Goal: Task Accomplishment & Management: Complete application form

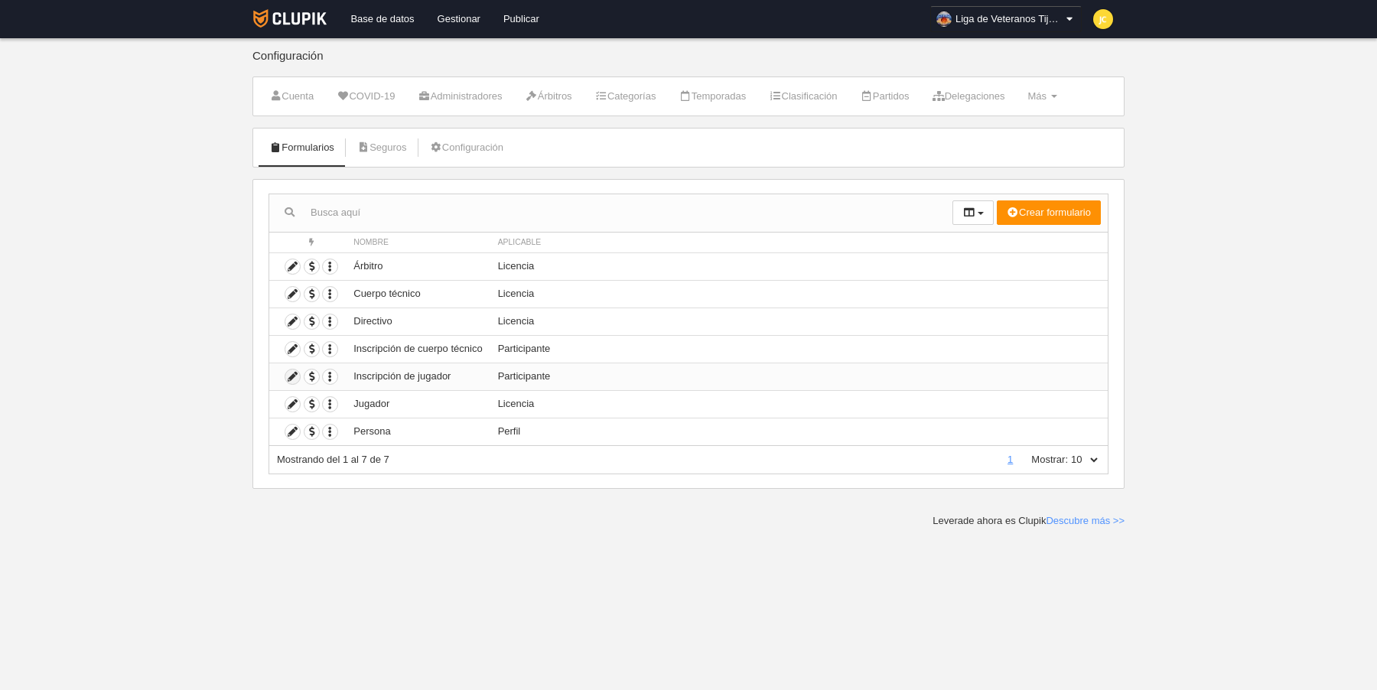
click at [292, 375] on icon at bounding box center [292, 376] width 15 height 15
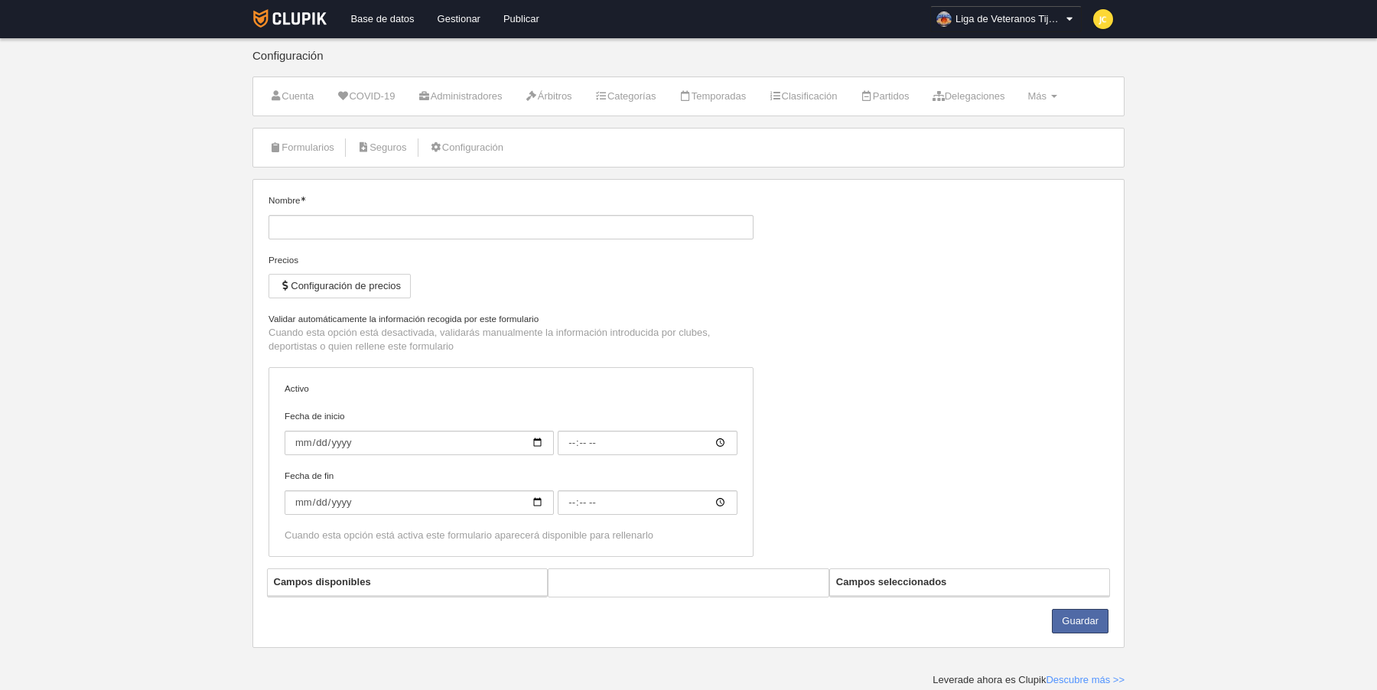
type input "Inscripción de jugador"
checkbox input "true"
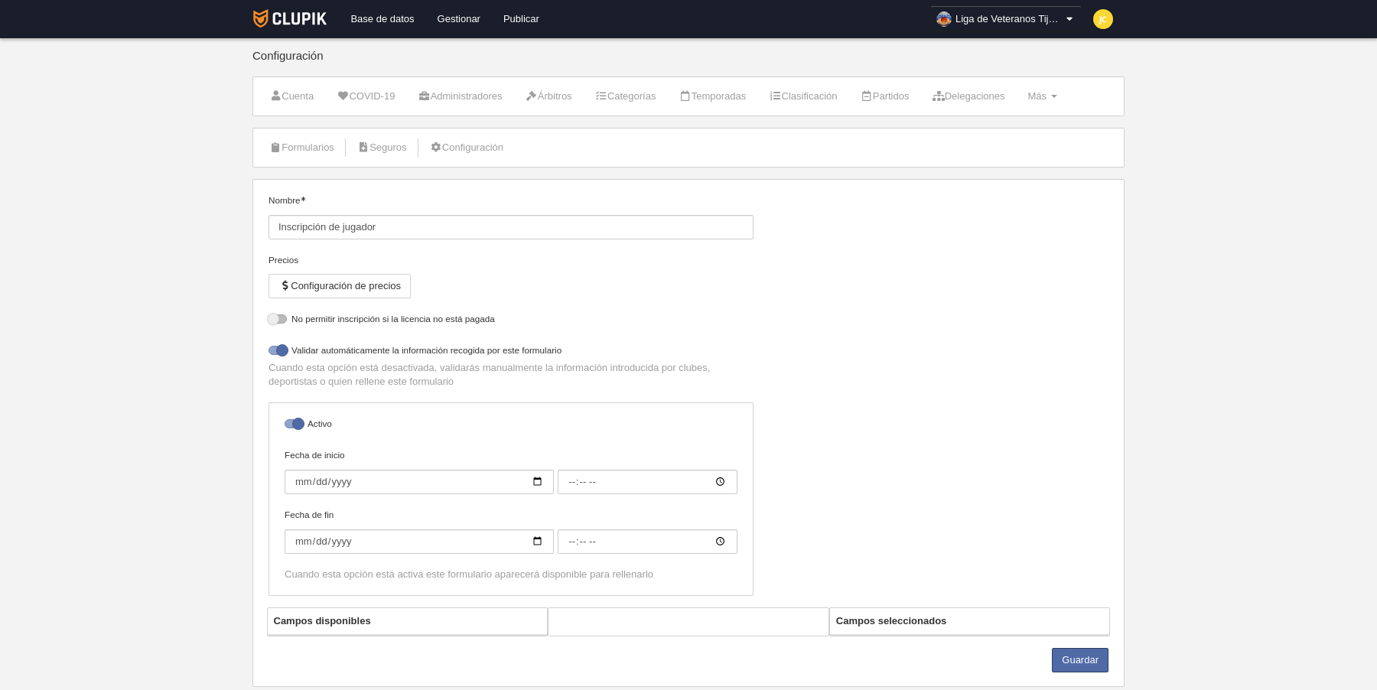
select select "selected"
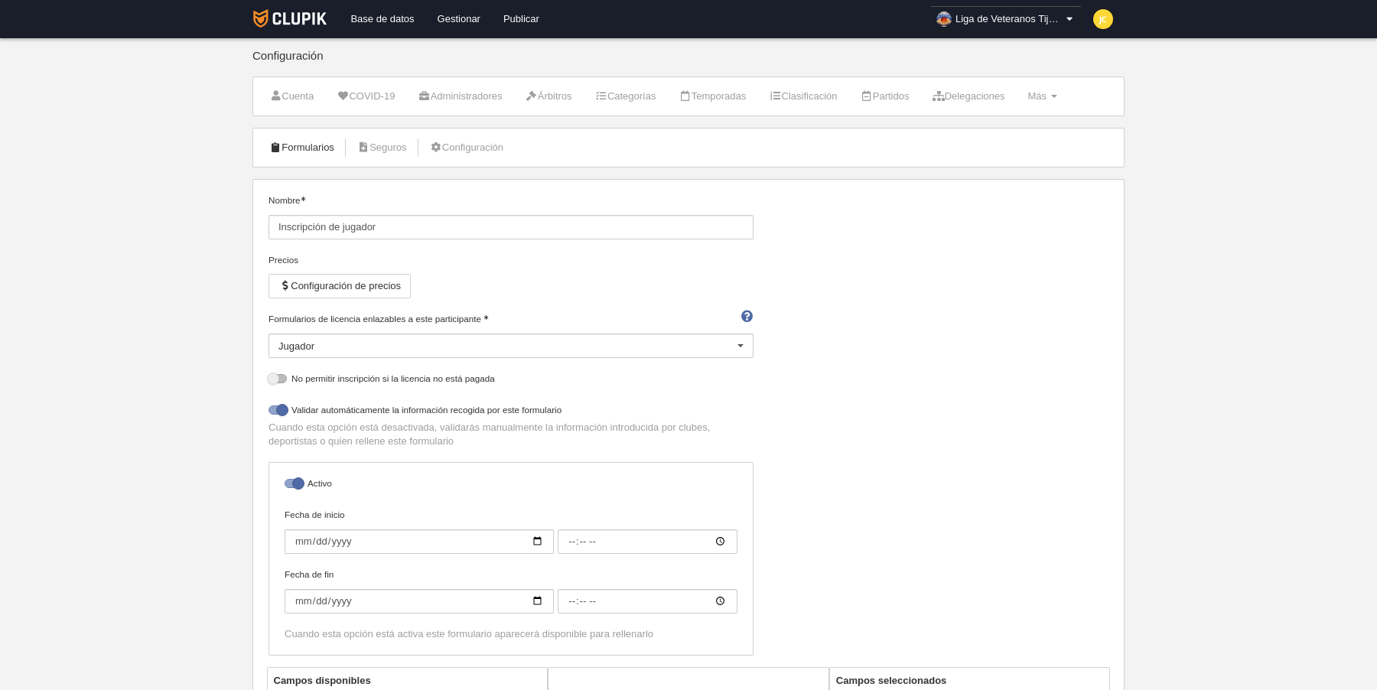
click at [302, 151] on link "Formularios" at bounding box center [302, 147] width 82 height 23
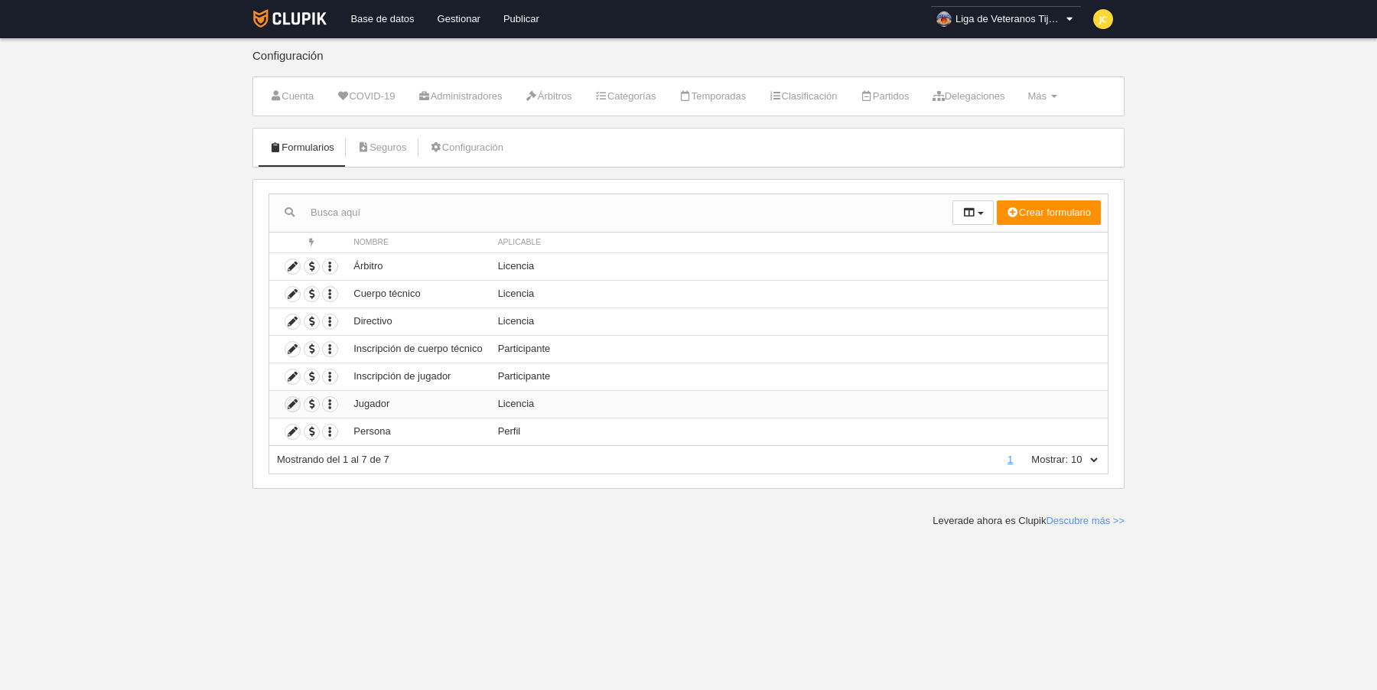
click at [294, 399] on icon at bounding box center [292, 404] width 15 height 15
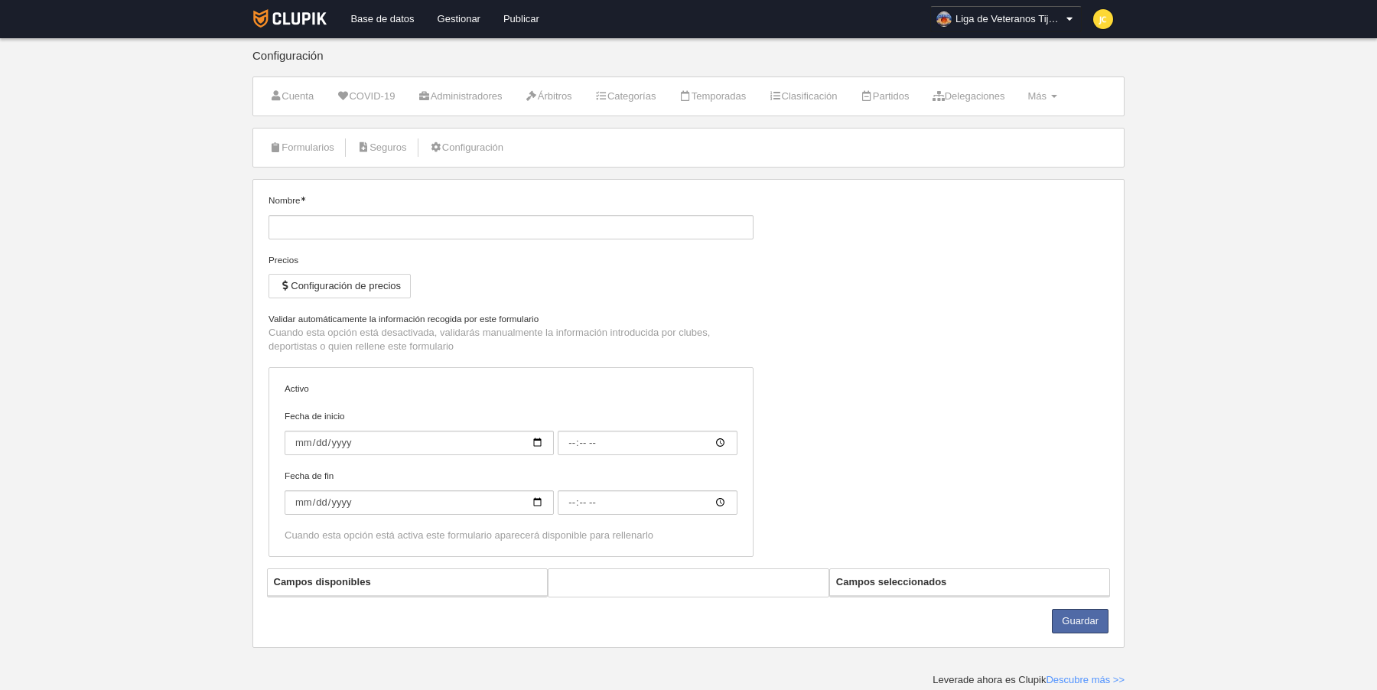
type input "Jugador"
checkbox input "true"
select select "selected"
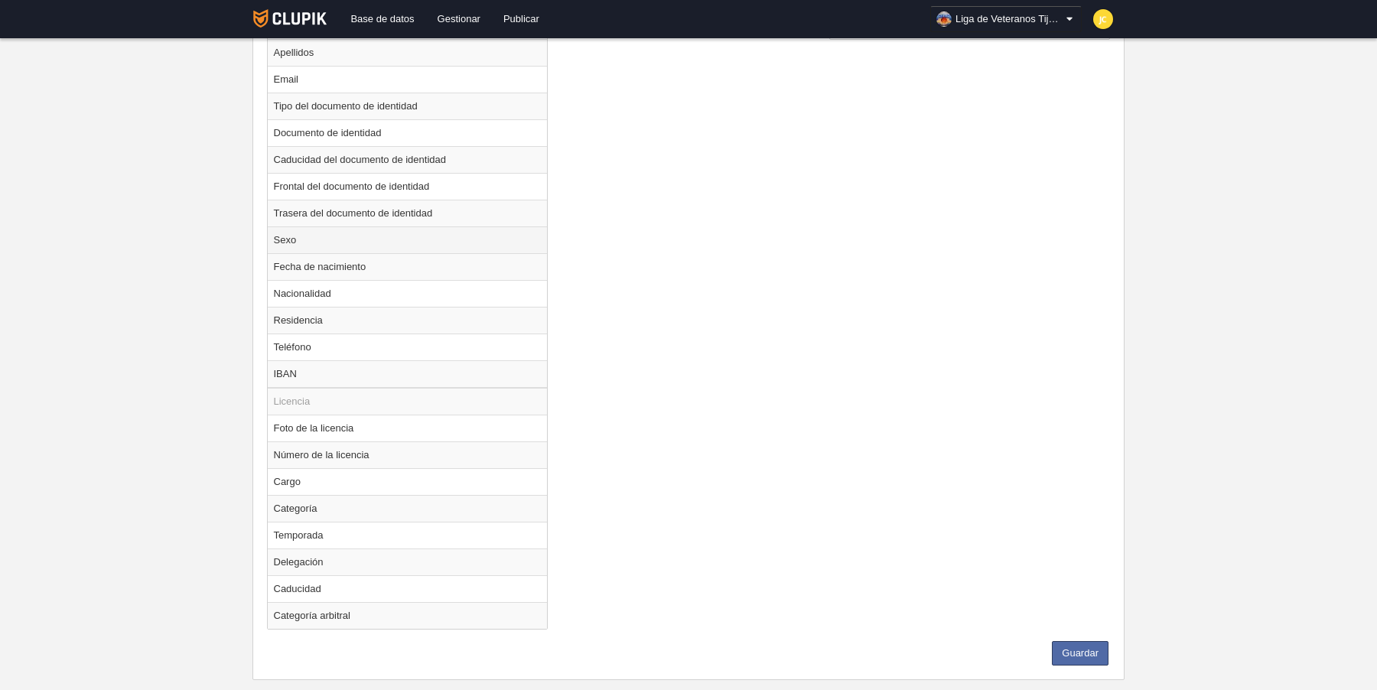
scroll to position [723, 0]
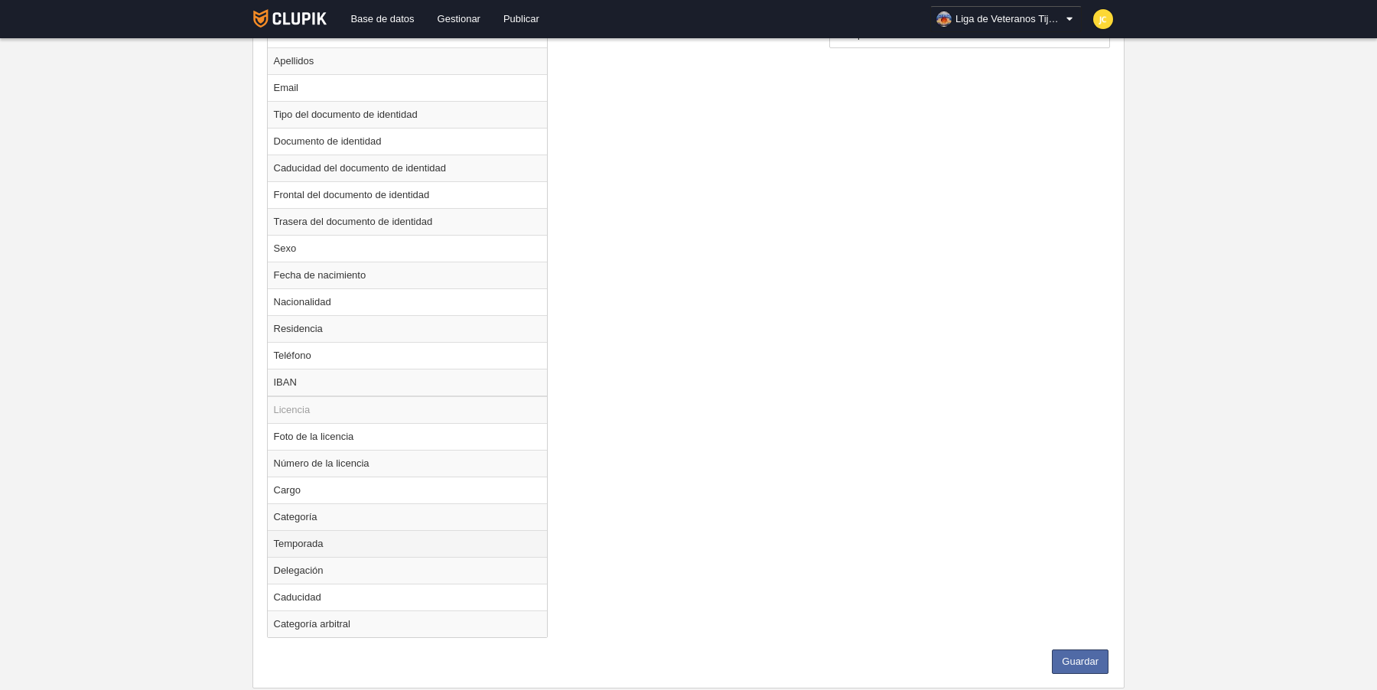
click at [317, 533] on td "Temporada" at bounding box center [408, 543] width 280 height 27
radio input "true"
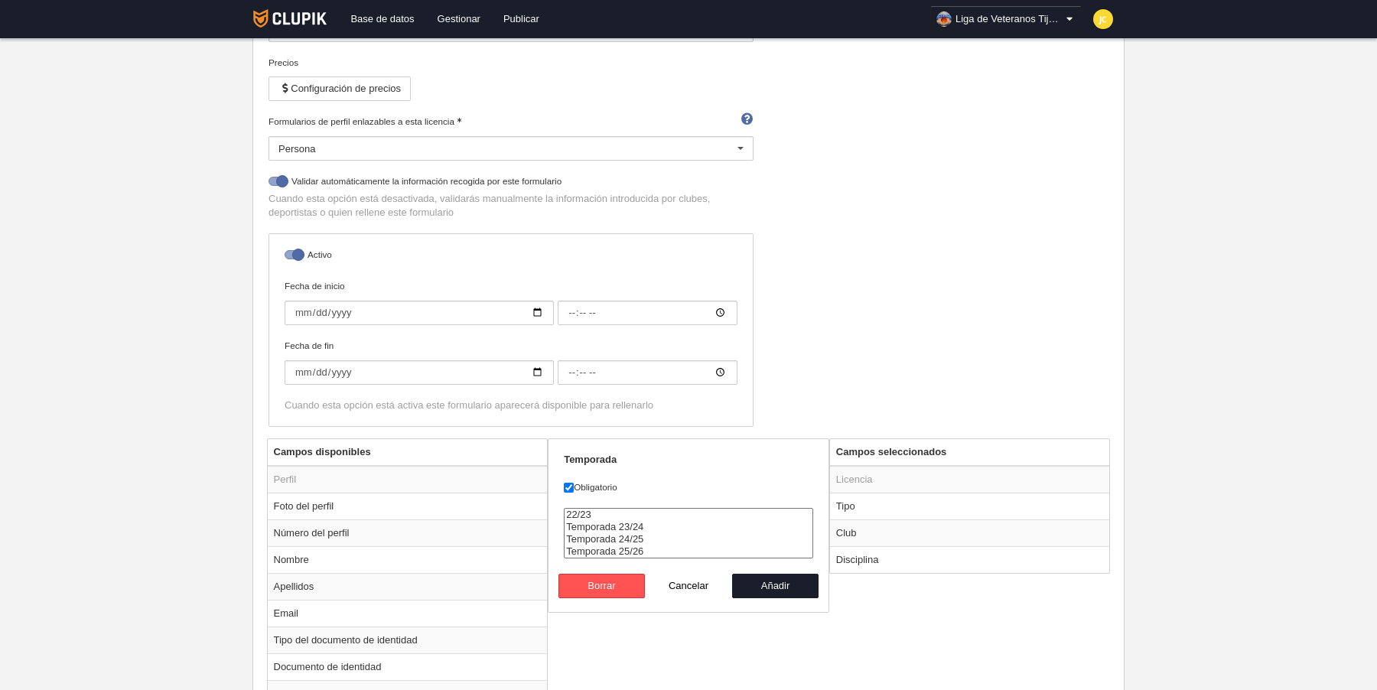
scroll to position [260, 0]
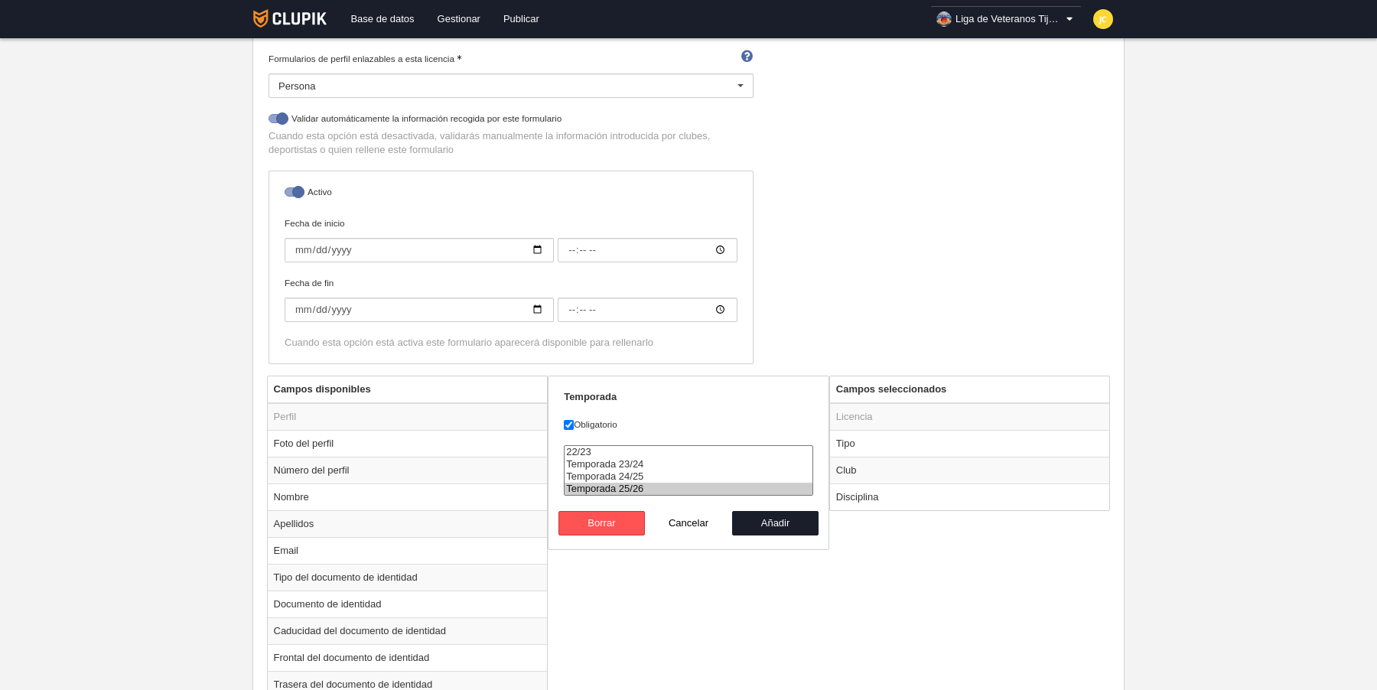
click at [631, 486] on option "Temporada 25/26" at bounding box center [689, 489] width 248 height 12
click at [595, 483] on option "Temporada 25/26" at bounding box center [689, 489] width 248 height 12
click at [643, 405] on form "Temporada Obligatorio 22/23 Temporada 23/24 Temporada 24/25 Temporada 25/26 [GE…" at bounding box center [688, 462] width 249 height 145
select select "6492"
click at [578, 450] on option "22/23" at bounding box center [689, 452] width 248 height 12
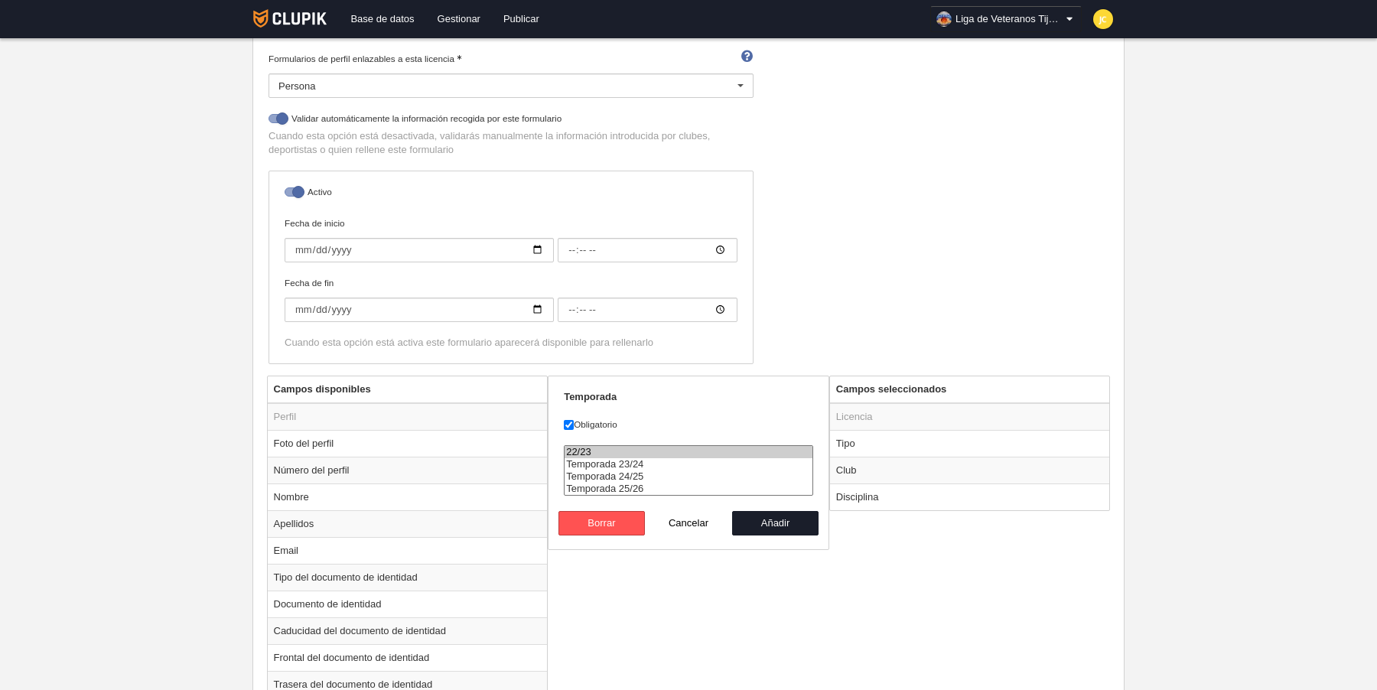
click at [578, 450] on option "22/23" at bounding box center [689, 452] width 248 height 12
click at [597, 517] on button "Borrar" at bounding box center [601, 523] width 87 height 24
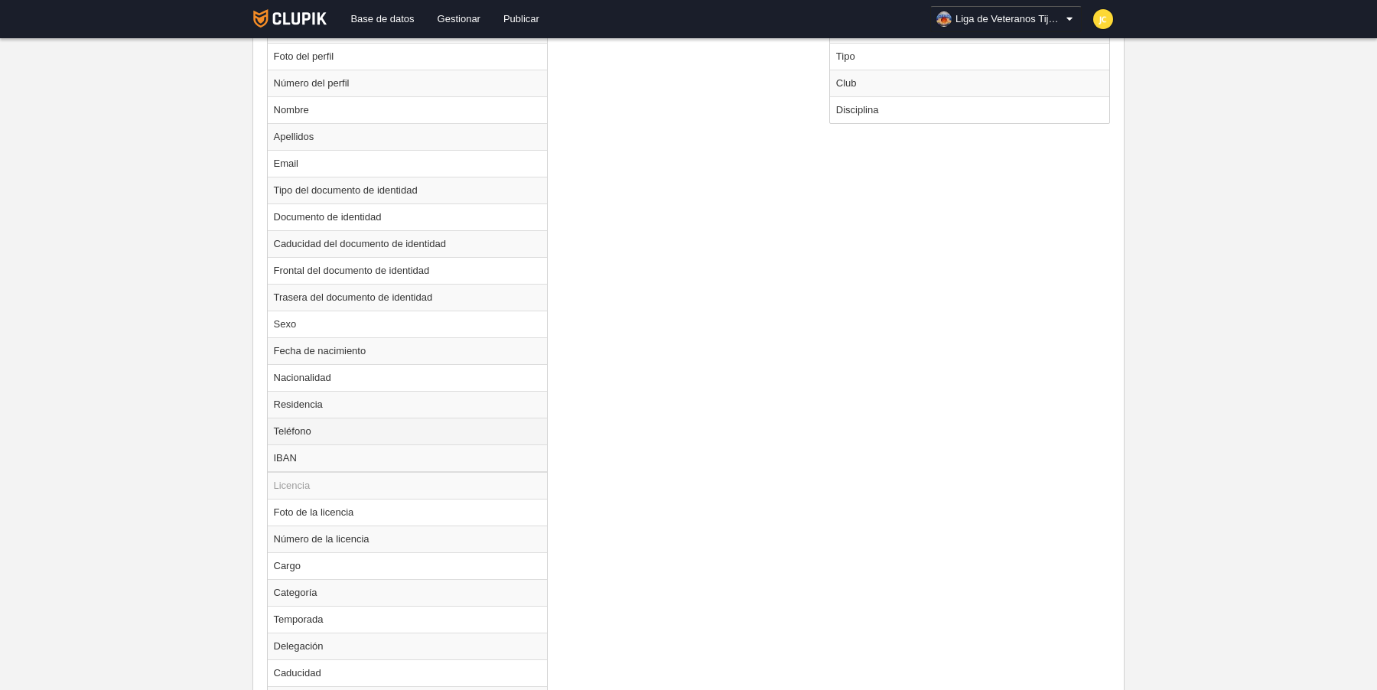
scroll to position [650, 0]
click at [328, 604] on td "Temporada" at bounding box center [408, 616] width 280 height 27
radio input "true"
select select
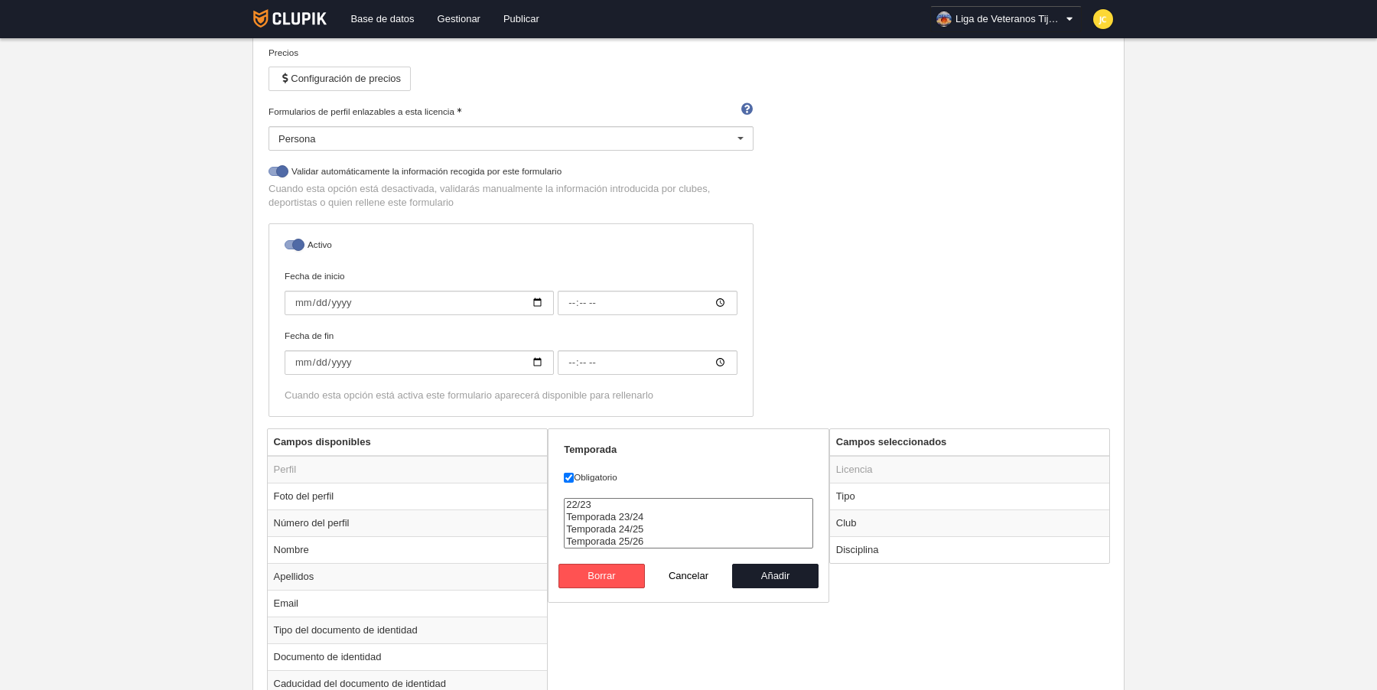
scroll to position [241, 0]
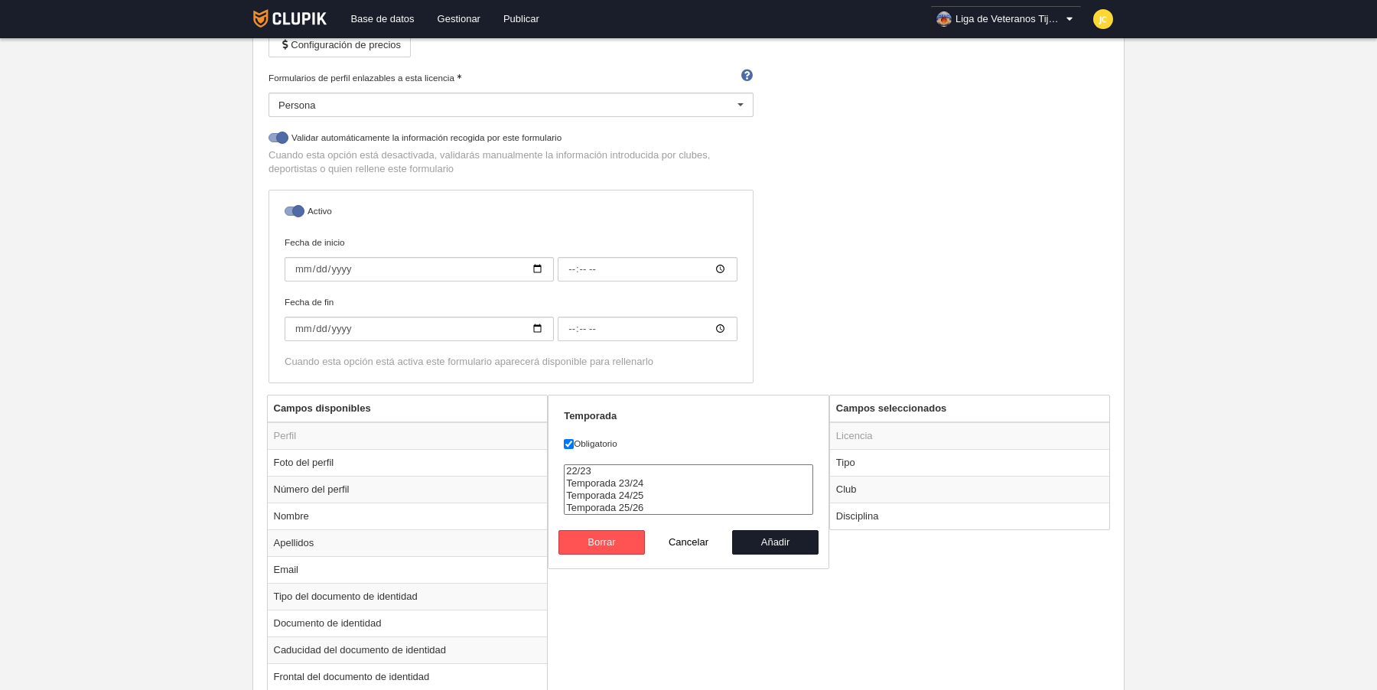
click at [581, 437] on label "Obligatorio" at bounding box center [688, 444] width 249 height 14
click at [574, 439] on input "Obligatorio" at bounding box center [569, 444] width 10 height 10
checkbox input "false"
click at [782, 540] on button "Añadir" at bounding box center [775, 542] width 87 height 24
radio input "false"
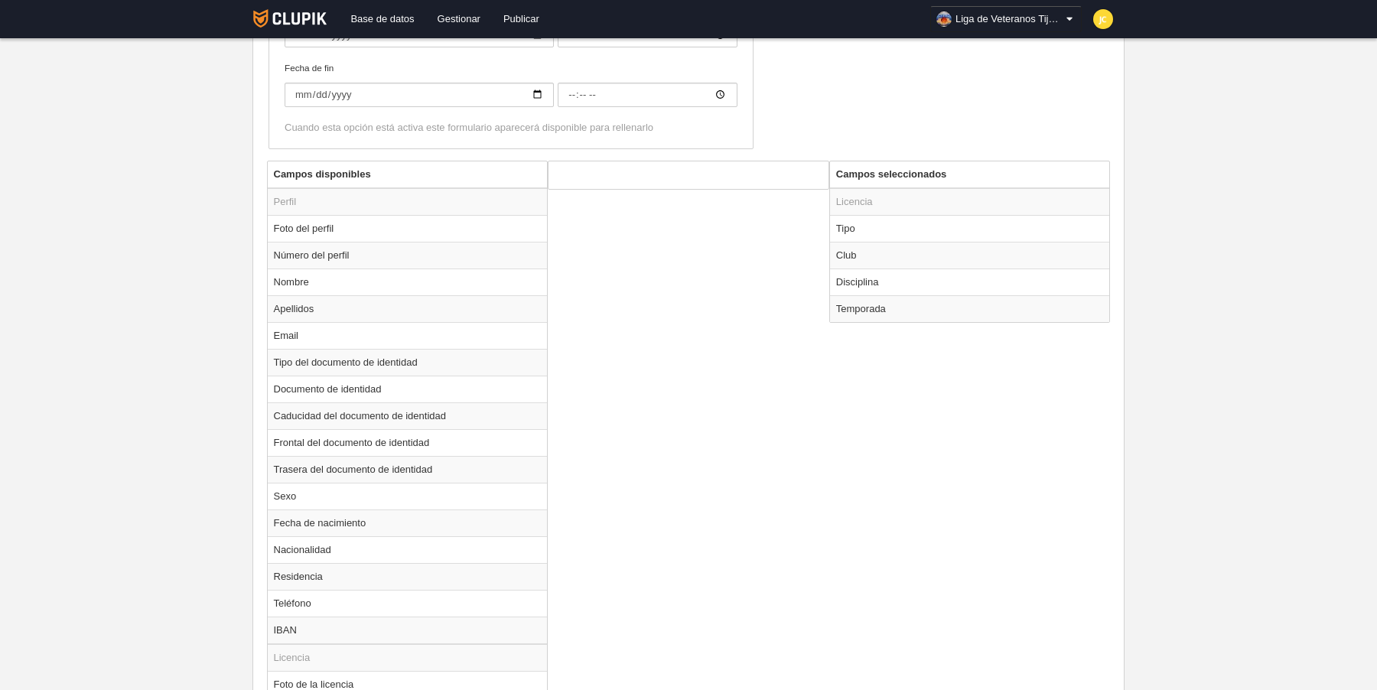
scroll to position [721, 0]
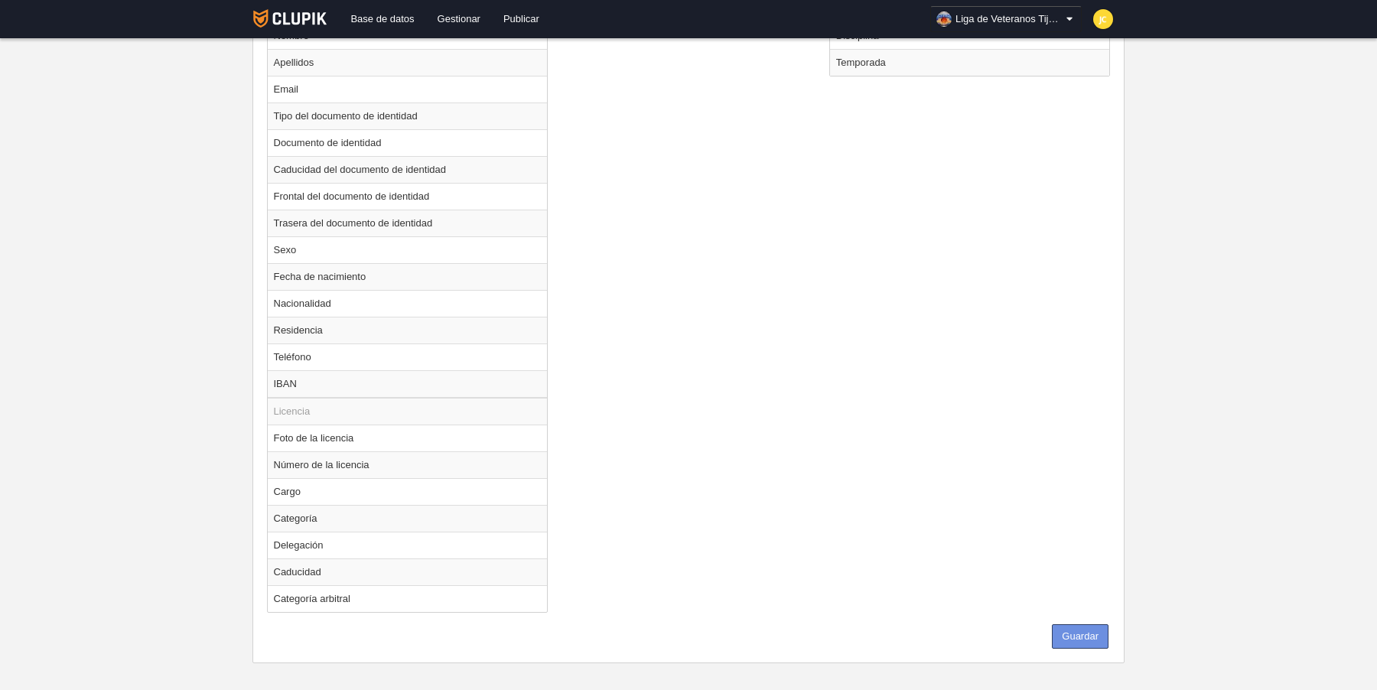
click at [1078, 625] on button "Guardar" at bounding box center [1080, 636] width 57 height 24
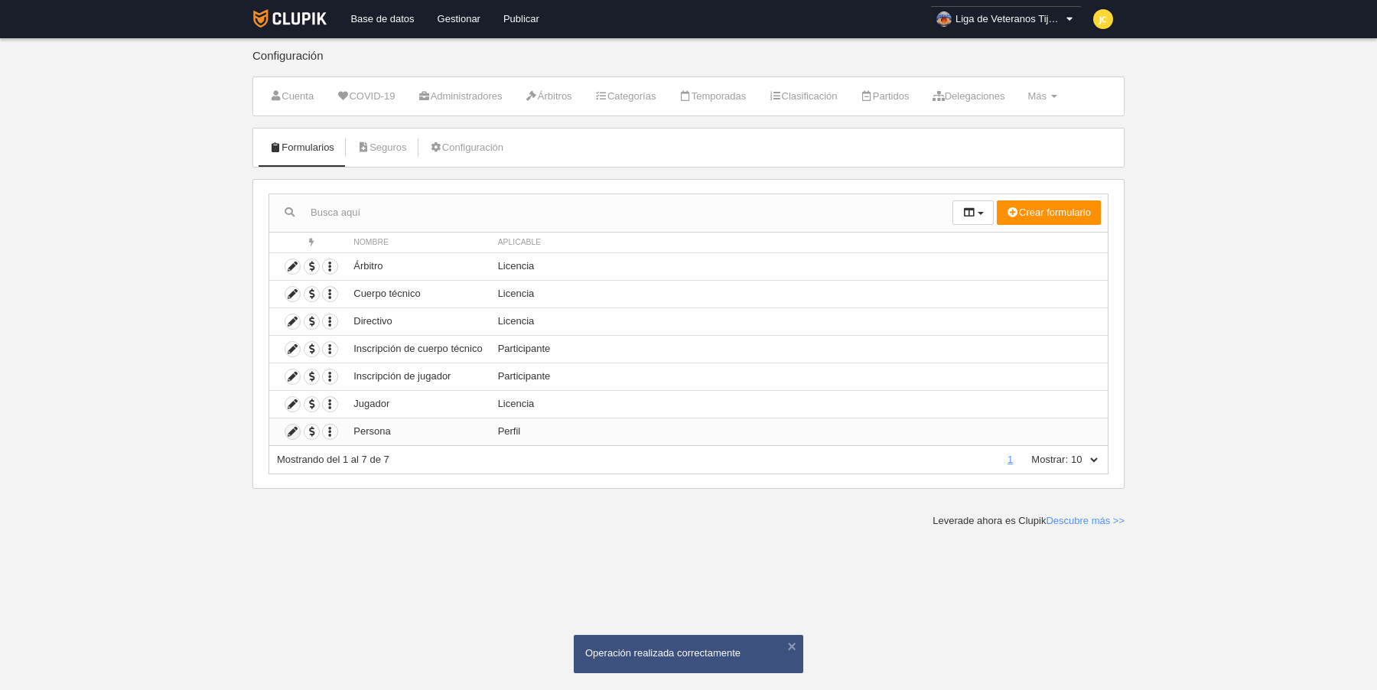
click at [296, 425] on icon at bounding box center [292, 432] width 15 height 15
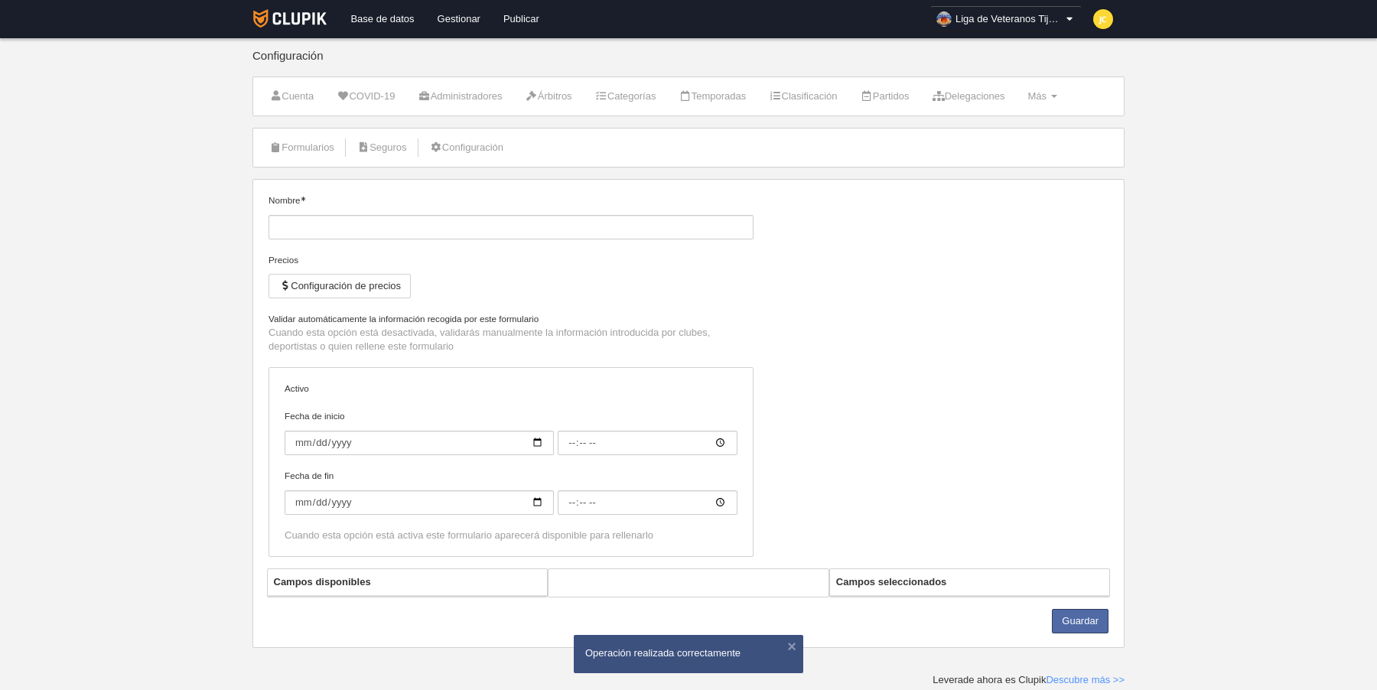
type input "Persona"
checkbox input "true"
